Goal: Transaction & Acquisition: Purchase product/service

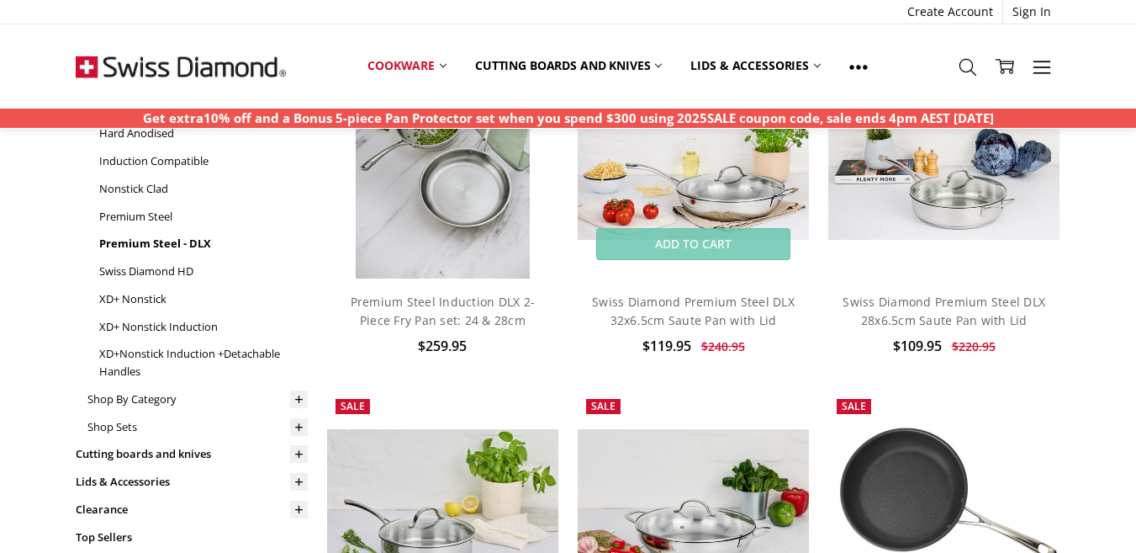
scroll to position [168, 0]
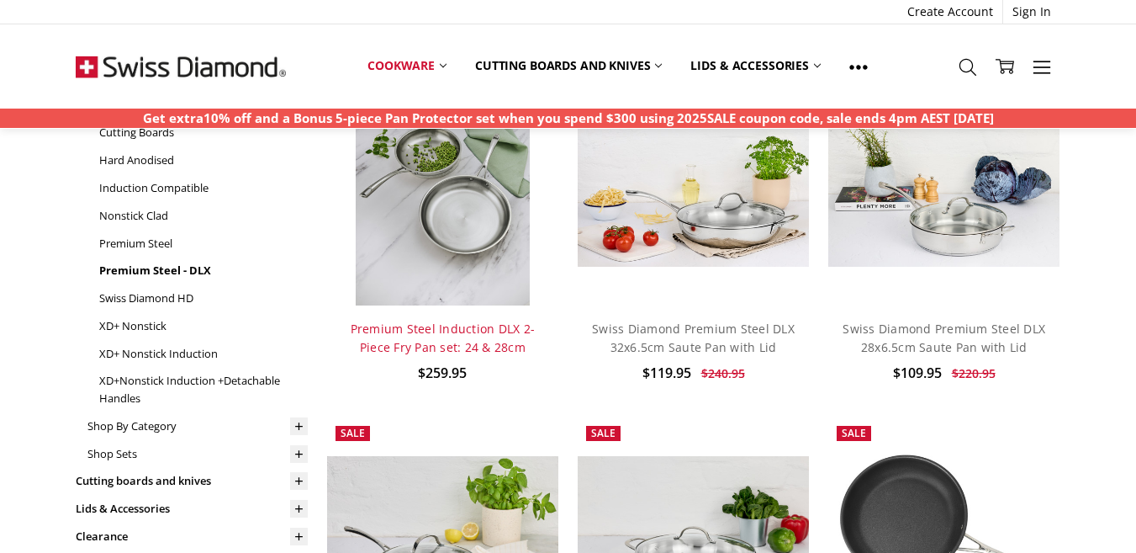
click at [472, 334] on link "Premium Steel Induction DLX 2-Piece Fry Pan set: 24 & 28cm" at bounding box center [443, 337] width 185 height 34
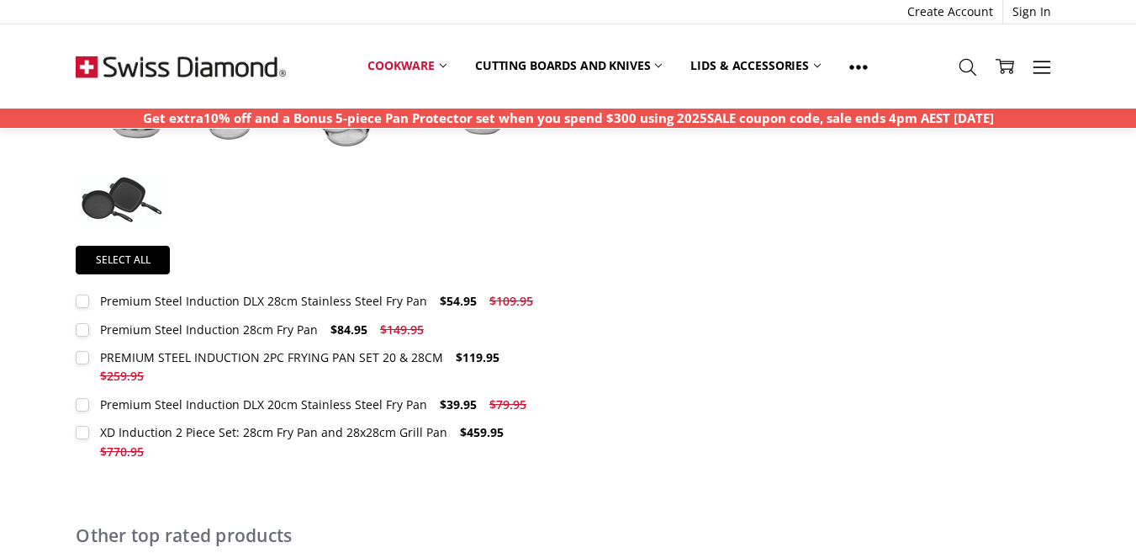
scroll to position [1177, 0]
